Goal: Obtain resource: Download file/media

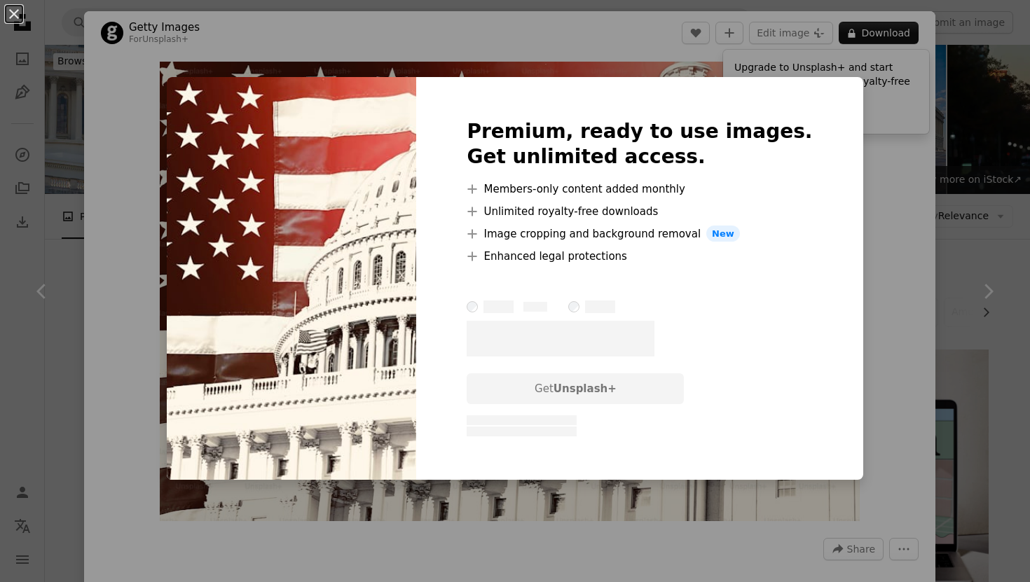
scroll to position [1350, 0]
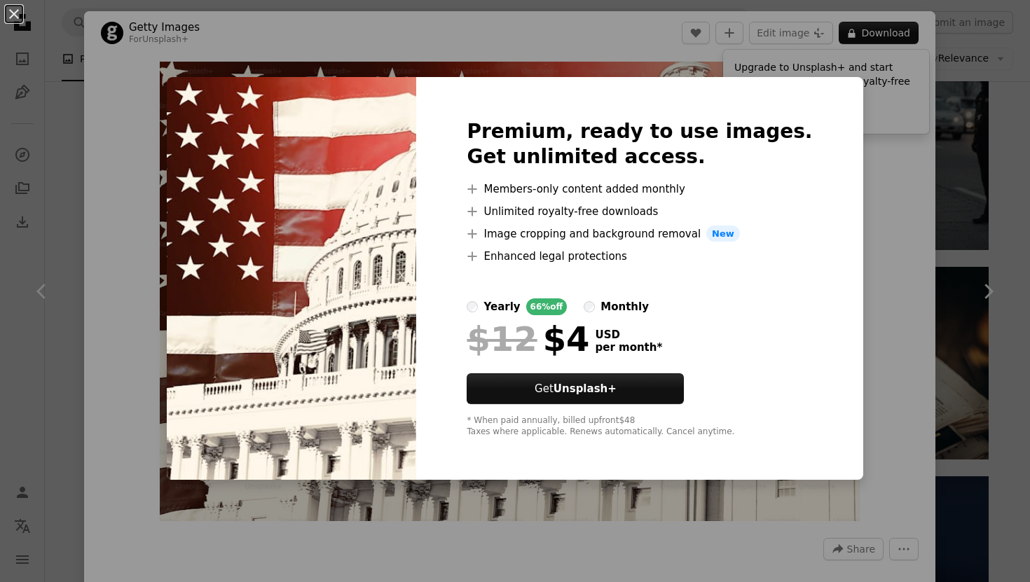
click at [842, 204] on div "An X shape Premium, ready to use images. Get unlimited access. A plus sign Memb…" at bounding box center [515, 291] width 1030 height 582
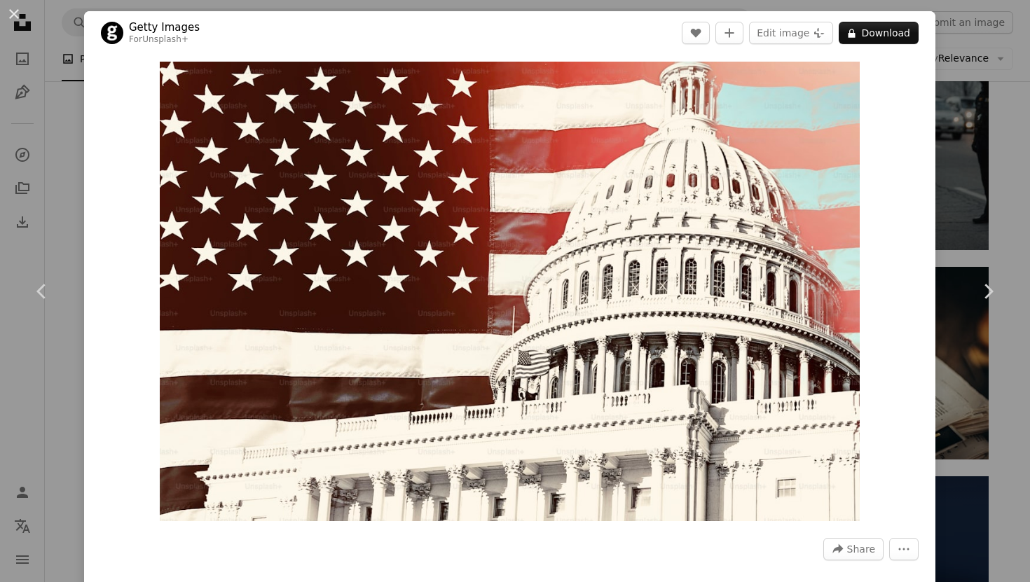
click at [1030, 132] on div "An X shape Chevron left Chevron right Getty Images For Unsplash+ A heart A plus…" at bounding box center [515, 291] width 1030 height 582
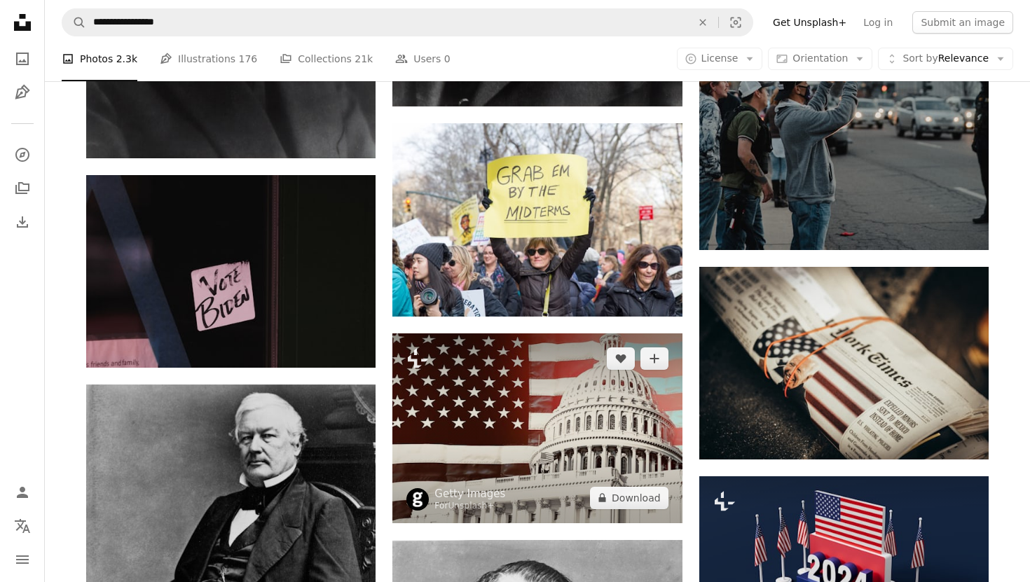
click at [573, 334] on img at bounding box center [537, 429] width 289 height 190
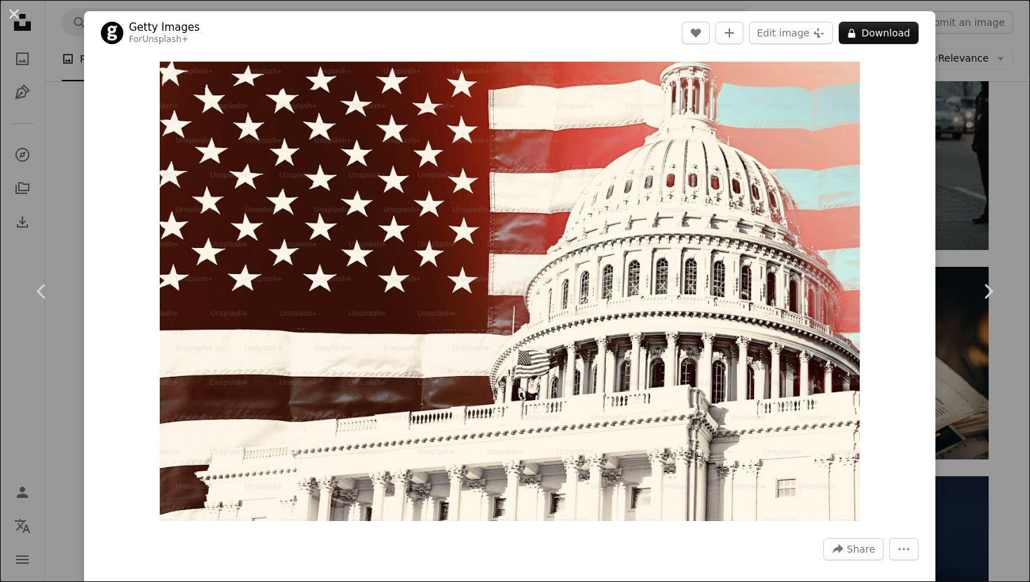
click at [890, 217] on div "Zoom in" at bounding box center [510, 292] width 852 height 474
click at [1008, 195] on div "An X shape Chevron left Chevron right Getty Images For Unsplash+ A heart A plus…" at bounding box center [515, 291] width 1030 height 582
